Goal: Information Seeking & Learning: Learn about a topic

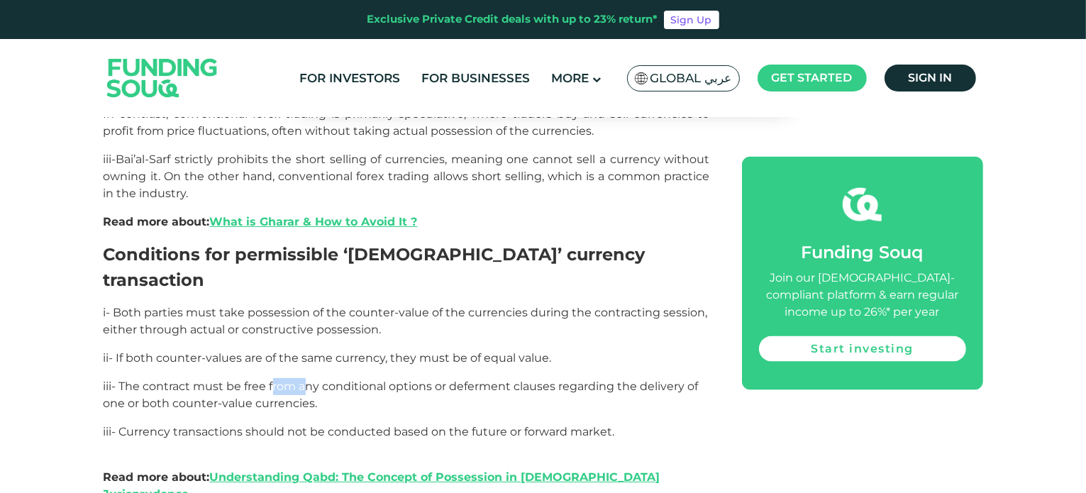
click at [305, 380] on span "iii- The contract must be free from any conditional options or deferment clause…" at bounding box center [401, 395] width 595 height 31
click at [378, 380] on span "iii- The contract must be free from any conditional options or deferment clause…" at bounding box center [401, 395] width 595 height 31
drag, startPoint x: 423, startPoint y: 297, endPoint x: 444, endPoint y: 298, distance: 20.6
click at [424, 380] on span "iii- The contract must be free from any conditional options or deferment clause…" at bounding box center [401, 395] width 595 height 31
drag, startPoint x: 474, startPoint y: 294, endPoint x: 504, endPoint y: 294, distance: 29.8
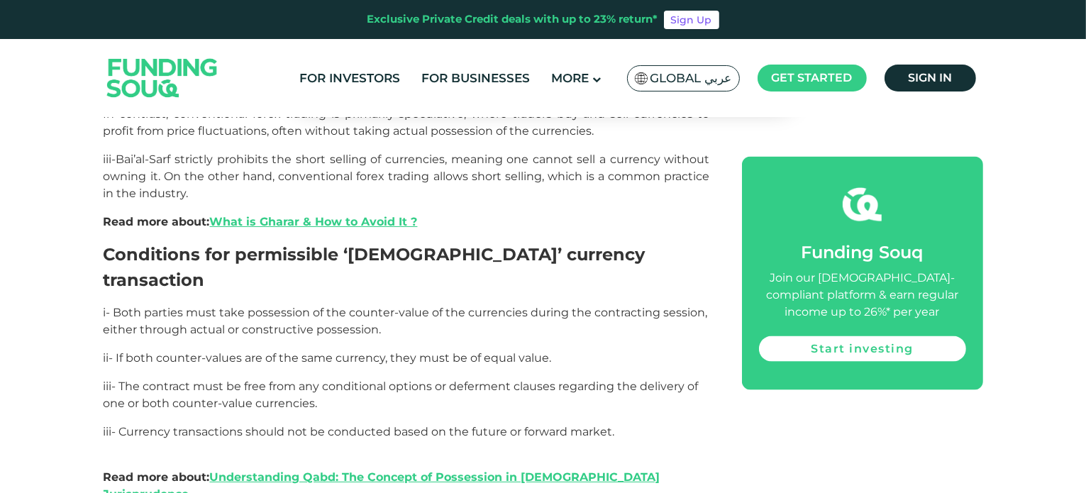
click at [483, 380] on span "iii- The contract must be free from any conditional options or deferment clause…" at bounding box center [401, 395] width 595 height 31
drag, startPoint x: 517, startPoint y: 294, endPoint x: 539, endPoint y: 294, distance: 22.7
click at [522, 380] on span "iii- The contract must be free from any conditional options or deferment clause…" at bounding box center [401, 395] width 595 height 31
drag, startPoint x: 578, startPoint y: 290, endPoint x: 598, endPoint y: 290, distance: 19.9
click at [585, 380] on span "iii- The contract must be free from any conditional options or deferment clause…" at bounding box center [401, 395] width 595 height 31
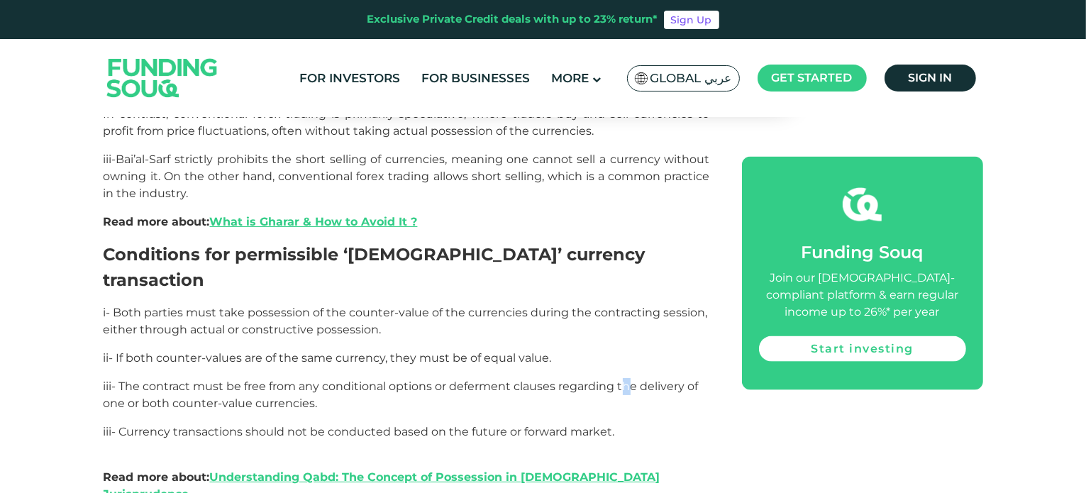
click at [632, 380] on span "iii- The contract must be free from any conditional options or deferment clause…" at bounding box center [401, 395] width 595 height 31
click at [227, 380] on span "iii- The contract must be free from any conditional options or deferment clause…" at bounding box center [401, 395] width 595 height 31
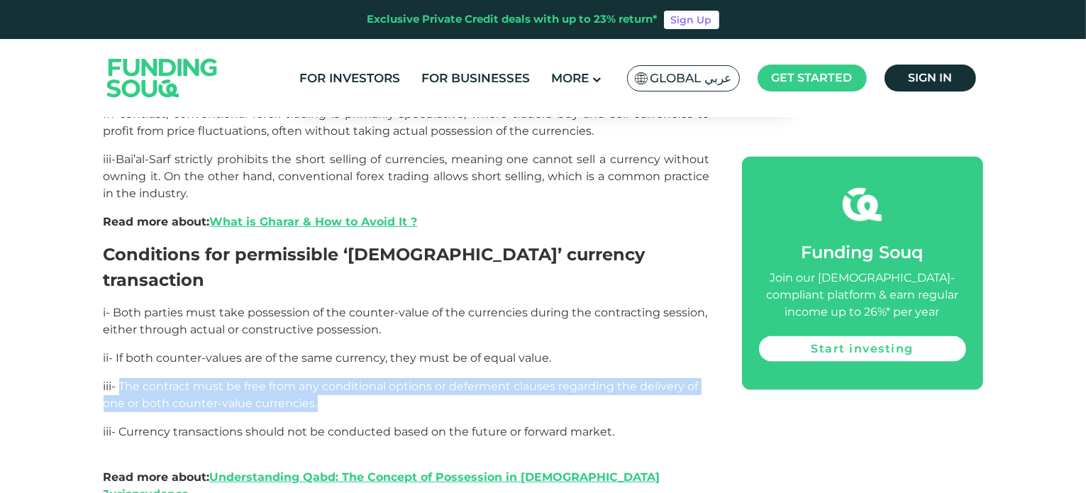
drag, startPoint x: 119, startPoint y: 288, endPoint x: 337, endPoint y: 315, distance: 219.5
click at [337, 378] on p "iii- The contract must be free from any conditional options or deferment clause…" at bounding box center [407, 395] width 607 height 34
copy span "The contract must be free from any conditional options or deferment clauses reg…"
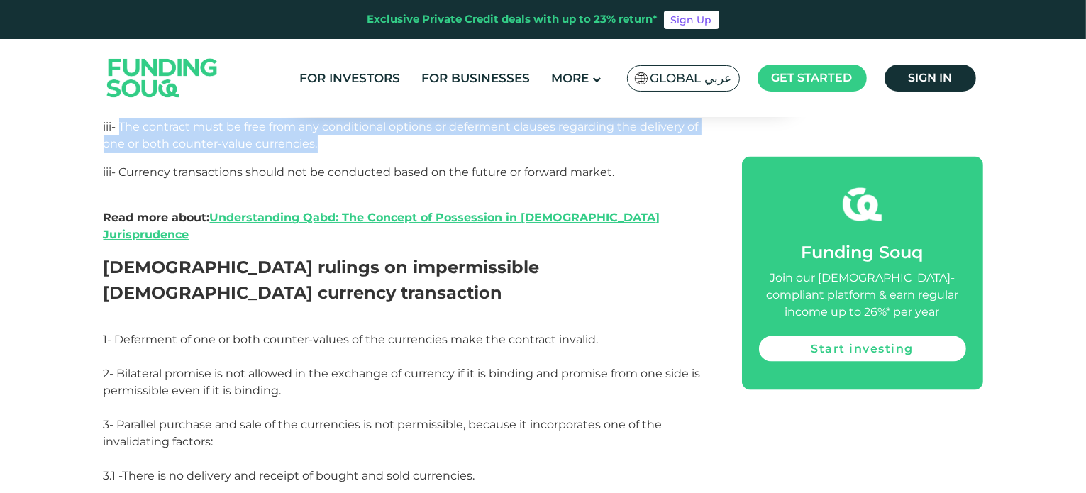
scroll to position [2278, 0]
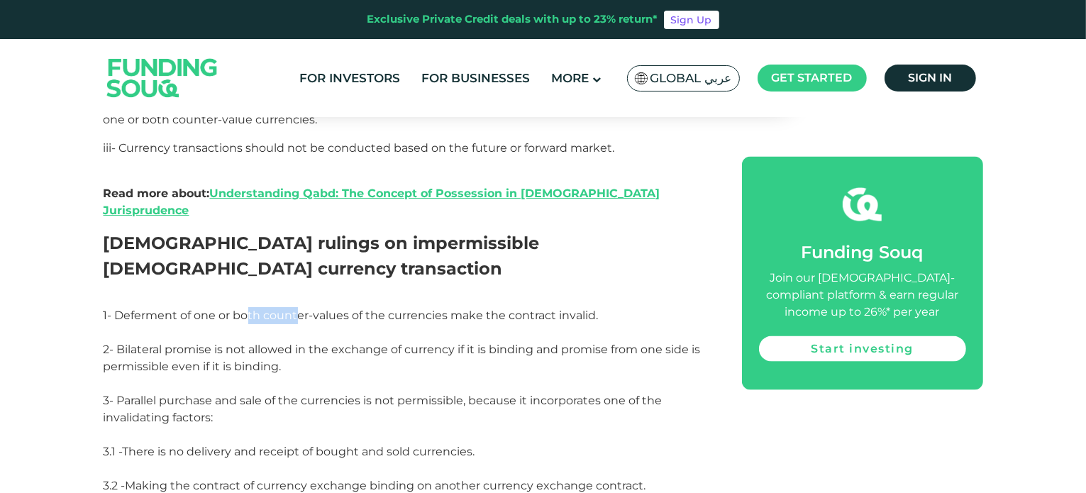
drag, startPoint x: 270, startPoint y: 171, endPoint x: 347, endPoint y: 178, distance: 77.7
click at [312, 309] on span "1- Deferment of one or both counter-values of the currencies make the contract …" at bounding box center [351, 315] width 495 height 13
drag, startPoint x: 412, startPoint y: 178, endPoint x: 429, endPoint y: 178, distance: 17.0
click at [429, 309] on span "1- Deferment of one or both counter-values of the currencies make the contract …" at bounding box center [351, 315] width 495 height 13
drag, startPoint x: 497, startPoint y: 176, endPoint x: 530, endPoint y: 176, distance: 32.6
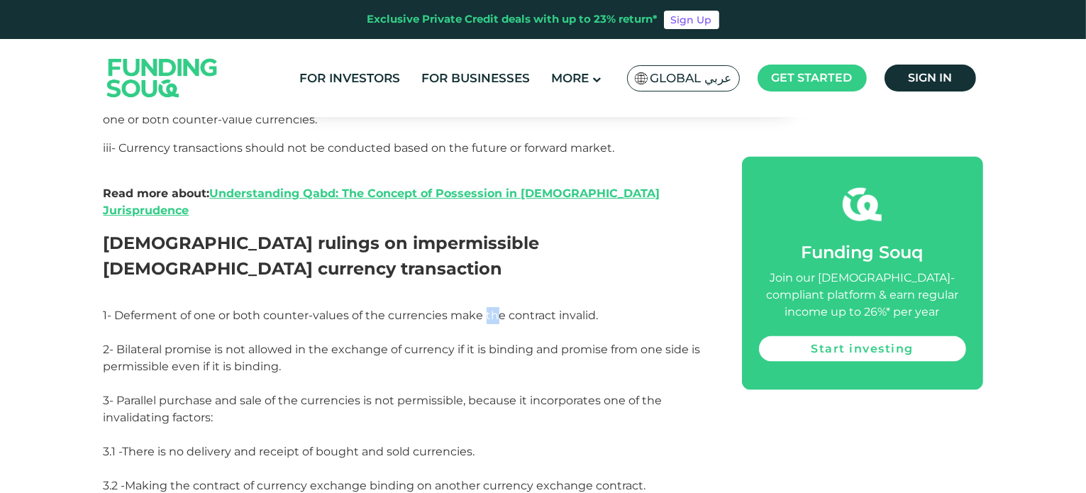
click at [500, 309] on span "1- Deferment of one or both counter-values of the currencies make the contract …" at bounding box center [351, 315] width 495 height 13
drag, startPoint x: 562, startPoint y: 175, endPoint x: 575, endPoint y: 175, distance: 12.8
click at [571, 309] on span "1- Deferment of one or both counter-values of the currencies make the contract …" at bounding box center [351, 315] width 495 height 13
click at [602, 307] on p "1- Deferment of one or both counter-values of the currencies make the contract …" at bounding box center [407, 324] width 607 height 34
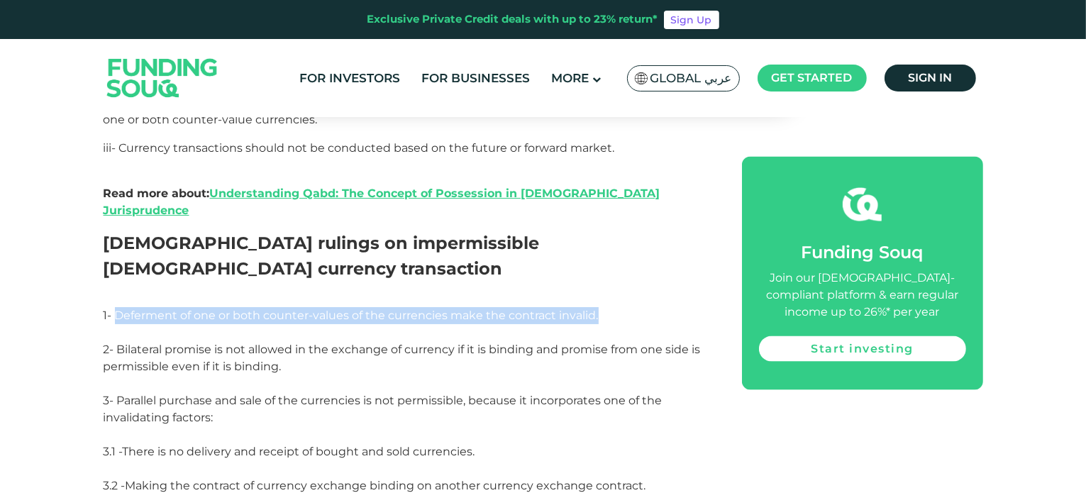
drag, startPoint x: 117, startPoint y: 175, endPoint x: 627, endPoint y: 185, distance: 510.3
click at [627, 307] on p "1- Deferment of one or both counter-values of the currencies make the contract …" at bounding box center [407, 324] width 607 height 34
copy span "Deferment of one or both counter-values of the currencies make the contract inv…"
copy span "Bilateral promise is not allowed in the exchange of currency if it is binding a…"
drag, startPoint x: 119, startPoint y: 211, endPoint x: 306, endPoint y: 237, distance: 188.4
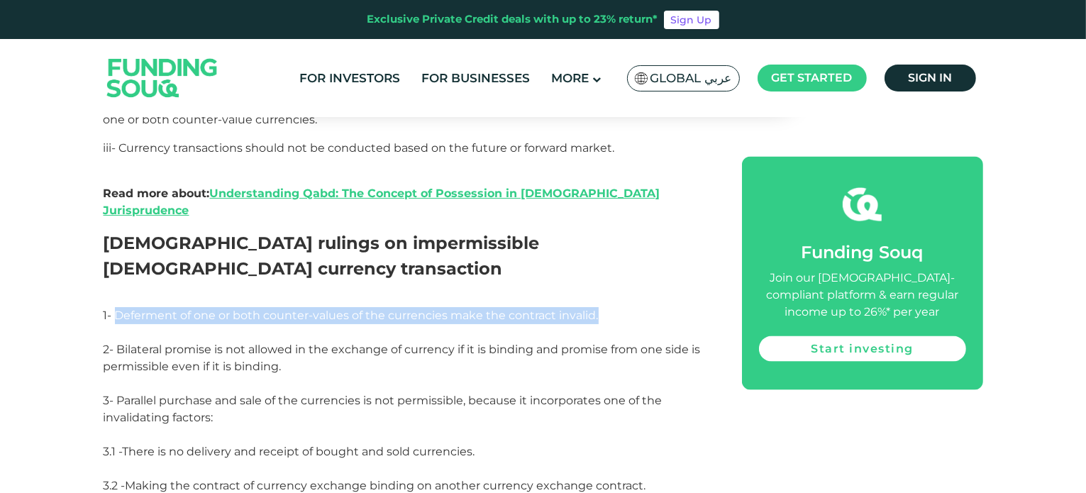
click at [306, 341] on p "2- Bilateral promise is not allowed in the exchange of currency if it is bindin…" at bounding box center [407, 366] width 607 height 51
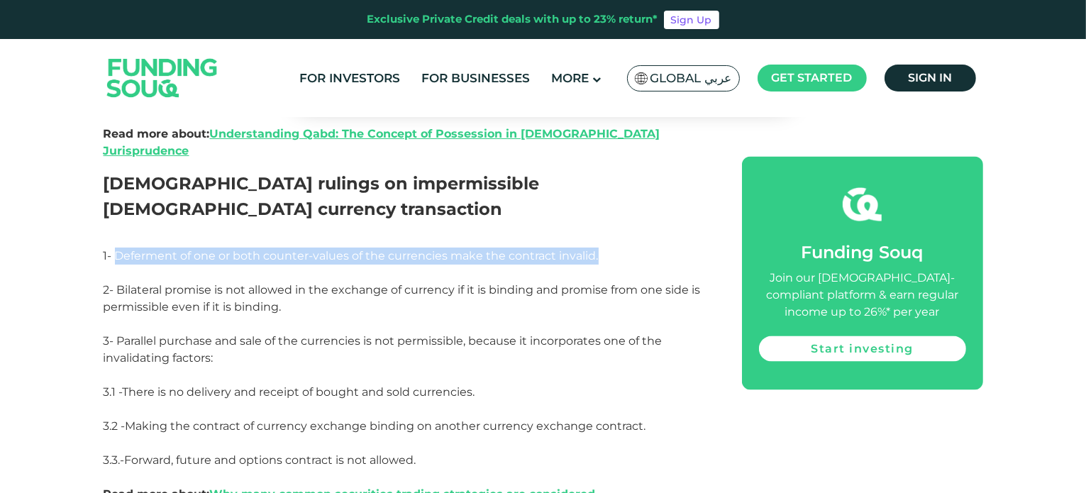
scroll to position [2349, 0]
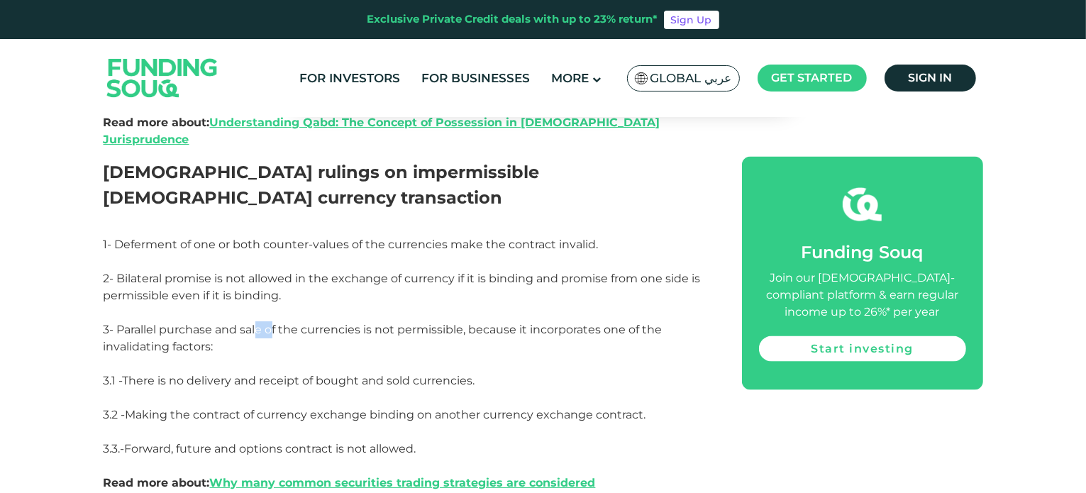
click at [281, 323] on span "3- Parallel purchase and sale of the currencies is not permissible, because it …" at bounding box center [383, 338] width 559 height 31
drag, startPoint x: 383, startPoint y: 193, endPoint x: 391, endPoint y: 194, distance: 7.8
click at [385, 323] on span "3- Parallel purchase and sale of the currencies is not permissible, because it …" at bounding box center [383, 338] width 559 height 31
click at [458, 323] on span "3- Parallel purchase and sale of the currencies is not permissible, because it …" at bounding box center [383, 338] width 559 height 31
drag, startPoint x: 508, startPoint y: 197, endPoint x: 633, endPoint y: 197, distance: 124.9
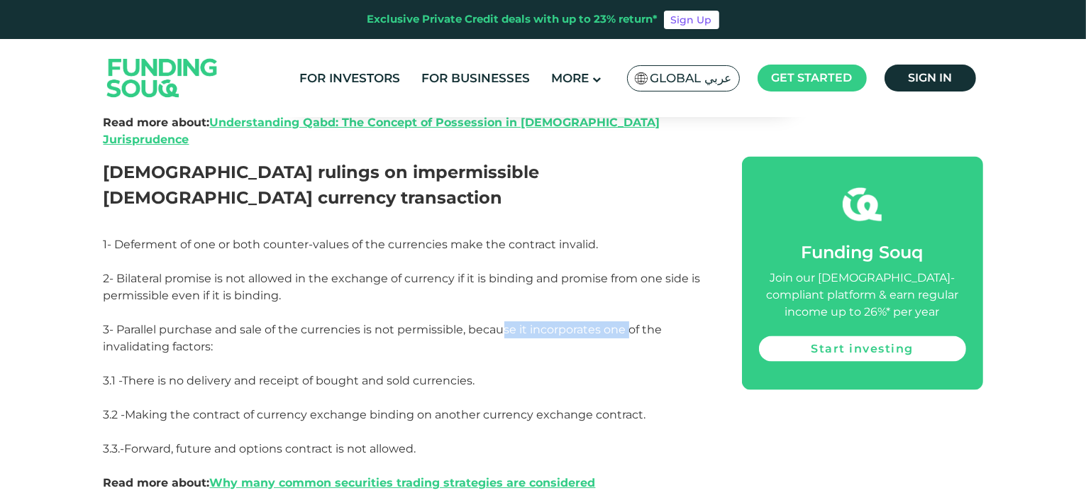
click at [633, 323] on span "3- Parallel purchase and sale of the currencies is not permissible, because it …" at bounding box center [383, 338] width 559 height 31
drag, startPoint x: 124, startPoint y: 216, endPoint x: 154, endPoint y: 209, distance: 30.6
click at [154, 323] on span "3- Parallel purchase and sale of the currencies is not permissible, because it …" at bounding box center [383, 338] width 559 height 31
drag, startPoint x: 142, startPoint y: 248, endPoint x: 223, endPoint y: 249, distance: 80.9
click at [223, 374] on span "3.1 -There is no delivery and receipt of bought and sold currencies." at bounding box center [290, 380] width 372 height 13
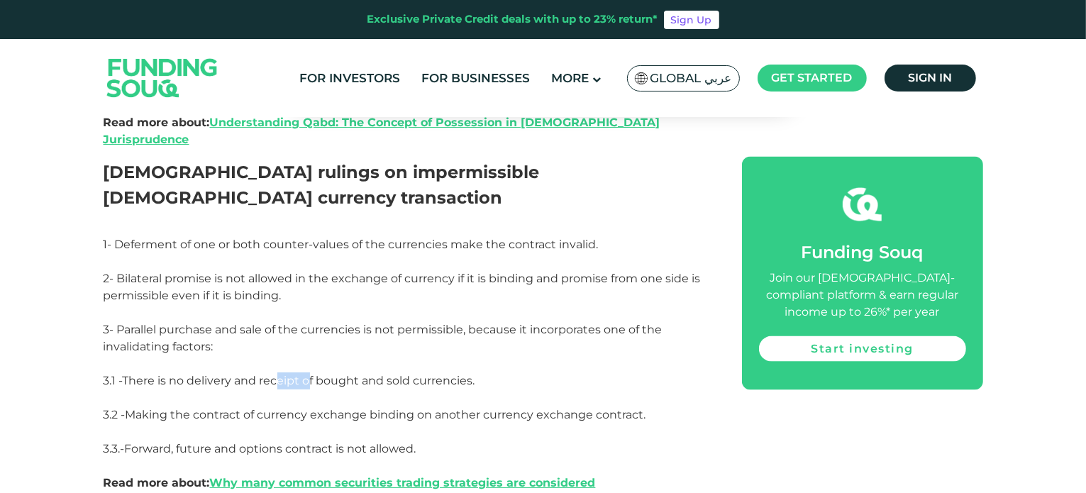
drag, startPoint x: 303, startPoint y: 249, endPoint x: 316, endPoint y: 250, distance: 12.8
click at [312, 374] on span "3.1 -There is no delivery and receipt of bought and sold currencies." at bounding box center [290, 380] width 372 height 13
drag, startPoint x: 369, startPoint y: 250, endPoint x: 394, endPoint y: 250, distance: 24.8
click at [383, 374] on span "3.1 -There is no delivery and receipt of bought and sold currencies." at bounding box center [290, 380] width 372 height 13
drag, startPoint x: 432, startPoint y: 250, endPoint x: 469, endPoint y: 249, distance: 36.9
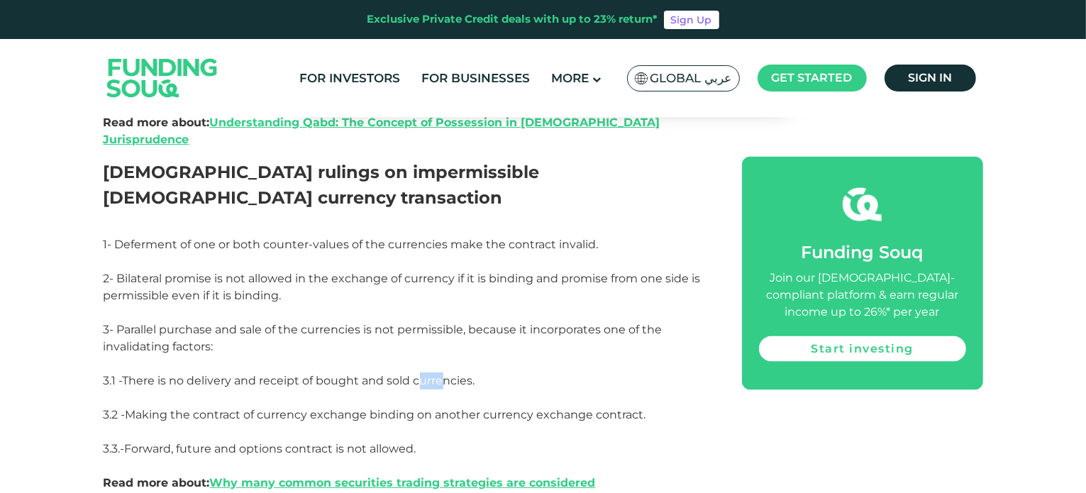
click at [446, 374] on span "3.1 -There is no delivery and receipt of bought and sold currencies." at bounding box center [290, 380] width 372 height 13
click at [470, 374] on span "3.1 -There is no delivery and receipt of bought and sold currencies." at bounding box center [290, 380] width 372 height 13
drag, startPoint x: 128, startPoint y: 283, endPoint x: 168, endPoint y: 282, distance: 40.5
click at [168, 408] on span "3.2 -Making the contract of currency exchange binding on another currency excha…" at bounding box center [375, 414] width 543 height 13
click at [247, 408] on span "3.2 -Making the contract of currency exchange binding on another currency excha…" at bounding box center [375, 414] width 543 height 13
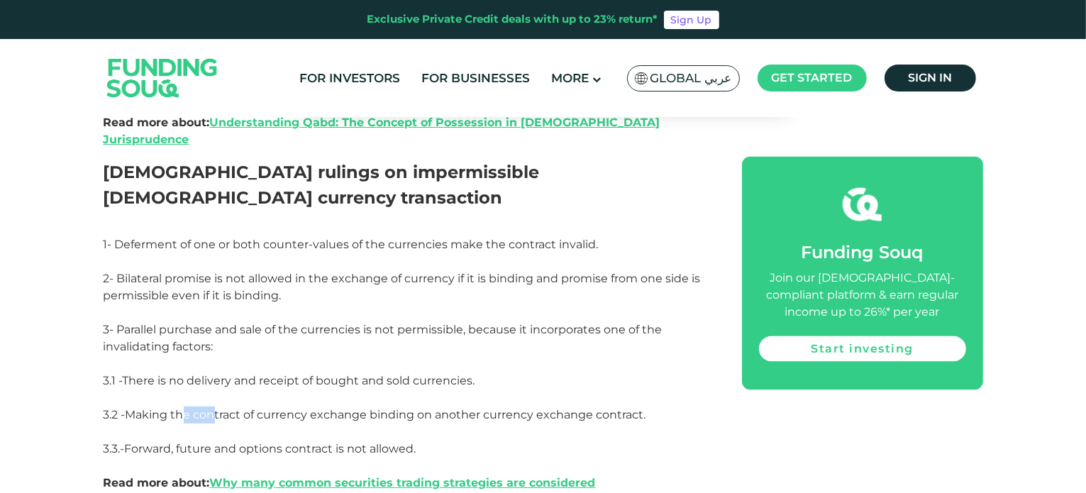
drag, startPoint x: 186, startPoint y: 275, endPoint x: 223, endPoint y: 275, distance: 36.9
click at [223, 408] on span "3.2 -Making the contract of currency exchange binding on another currency excha…" at bounding box center [375, 414] width 543 height 13
drag, startPoint x: 283, startPoint y: 276, endPoint x: 300, endPoint y: 276, distance: 17.0
click at [295, 408] on span "3.2 -Making the contract of currency exchange binding on another currency excha…" at bounding box center [375, 414] width 543 height 13
drag, startPoint x: 321, startPoint y: 275, endPoint x: 352, endPoint y: 275, distance: 31.2
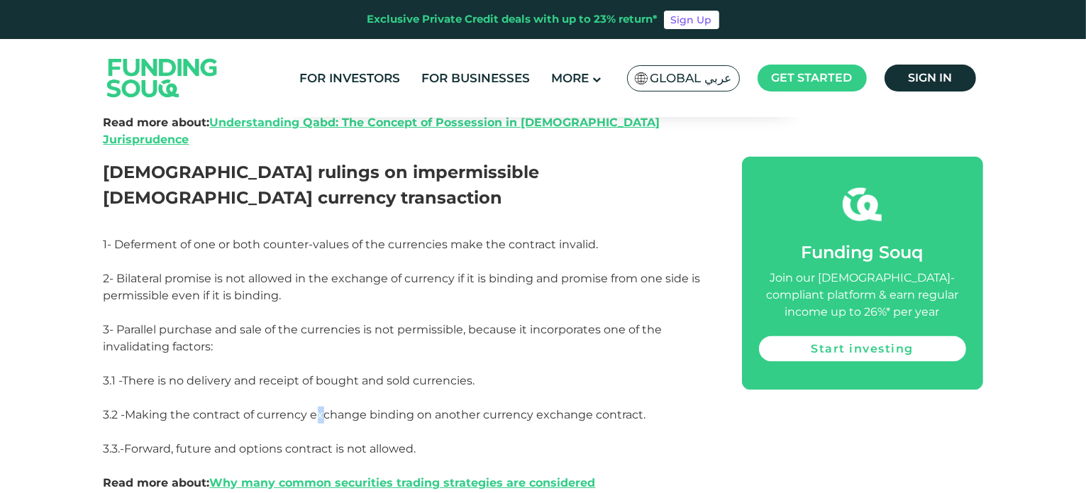
click at [323, 408] on span "3.2 -Making the contract of currency exchange binding on another currency excha…" at bounding box center [375, 414] width 543 height 13
drag, startPoint x: 357, startPoint y: 275, endPoint x: 375, endPoint y: 275, distance: 18.5
click at [363, 408] on span "3.2 -Making the contract of currency exchange binding on another currency excha…" at bounding box center [375, 414] width 543 height 13
drag, startPoint x: 397, startPoint y: 276, endPoint x: 436, endPoint y: 277, distance: 39.1
click at [406, 408] on span "3.2 -Making the contract of currency exchange binding on another currency excha…" at bounding box center [375, 414] width 543 height 13
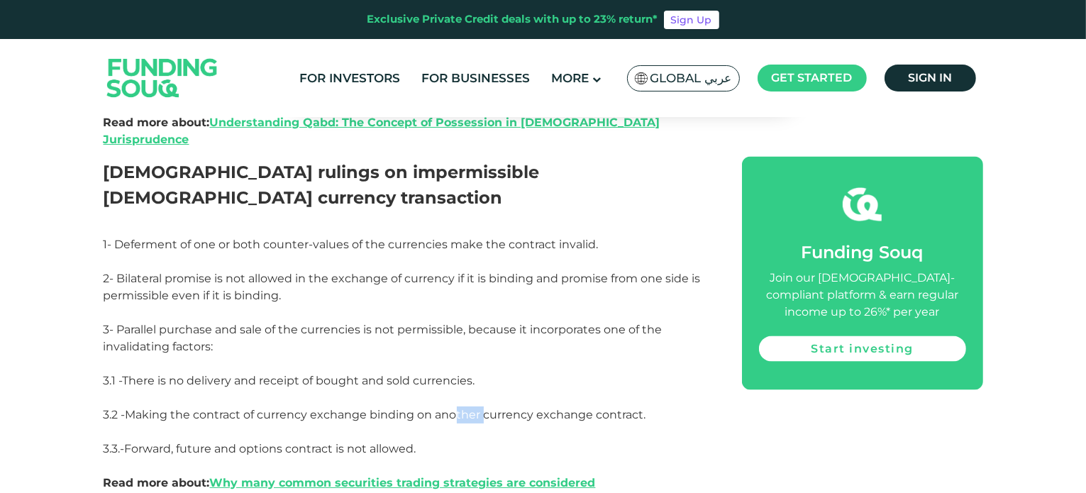
drag, startPoint x: 471, startPoint y: 279, endPoint x: 510, endPoint y: 280, distance: 38.3
click at [487, 408] on span "3.2 -Making the contract of currency exchange binding on another currency excha…" at bounding box center [375, 414] width 543 height 13
drag, startPoint x: 522, startPoint y: 281, endPoint x: 542, endPoint y: 282, distance: 20.6
click at [532, 408] on span "3.2 -Making the contract of currency exchange binding on another currency excha…" at bounding box center [375, 414] width 543 height 13
drag, startPoint x: 588, startPoint y: 283, endPoint x: 610, endPoint y: 283, distance: 22.7
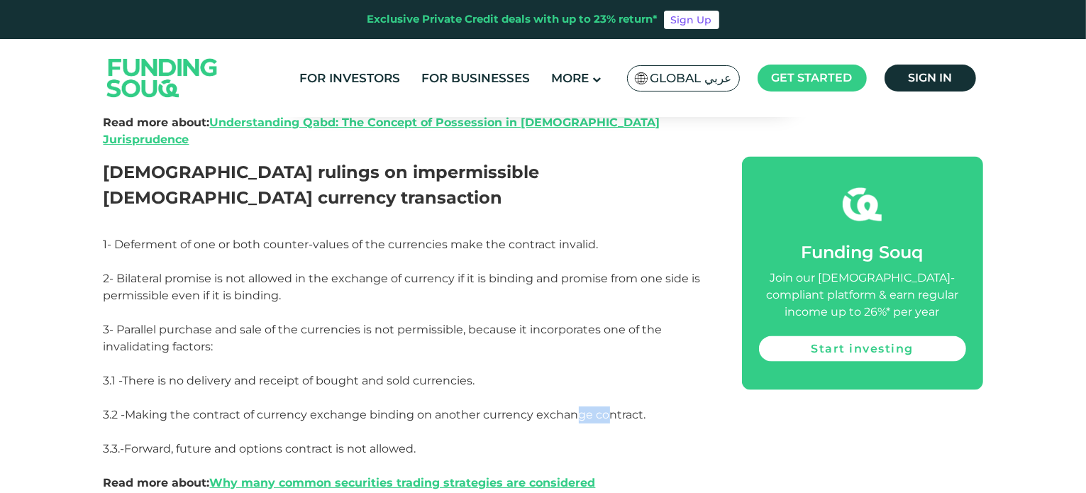
click at [610, 408] on span "3.2 -Making the contract of currency exchange binding on another currency excha…" at bounding box center [375, 414] width 543 height 13
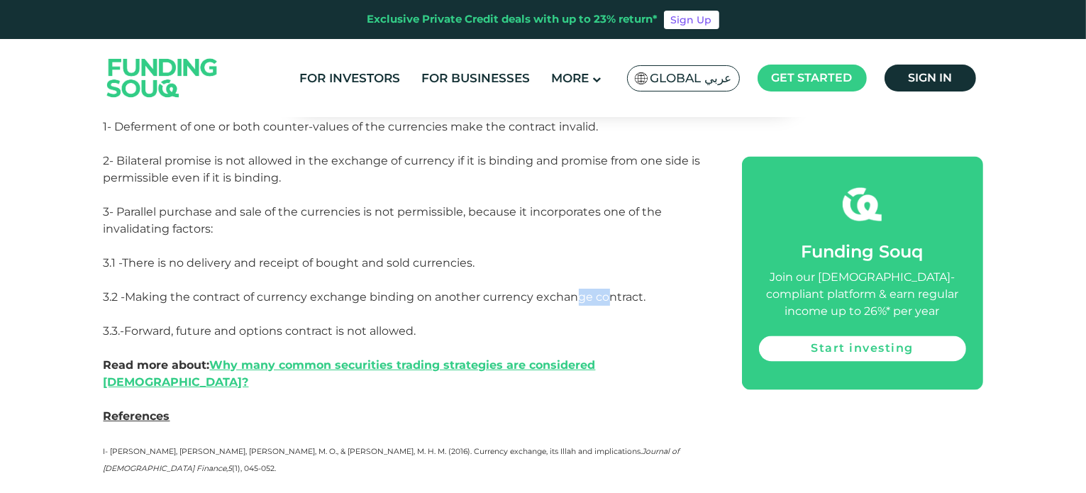
scroll to position [2491, 0]
